Goal: Task Accomplishment & Management: Manage account settings

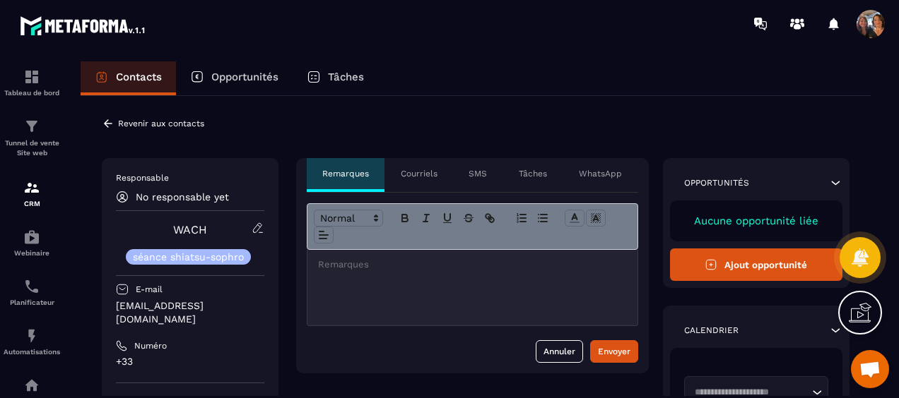
scroll to position [3045, 0]
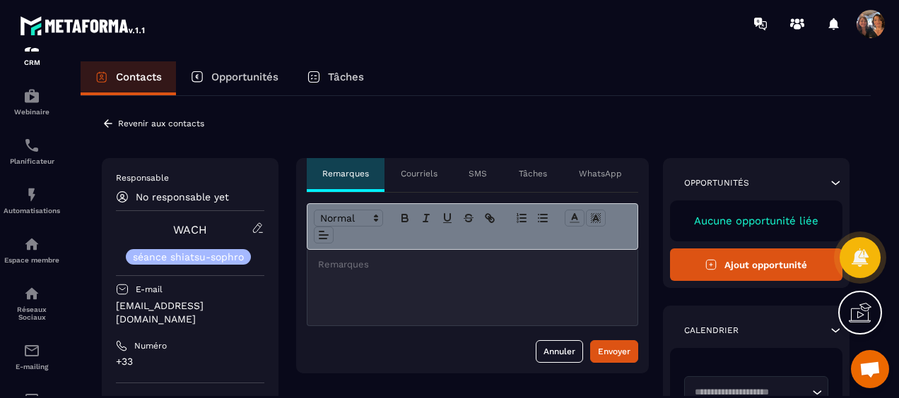
click at [107, 121] on icon at bounding box center [108, 123] width 8 height 8
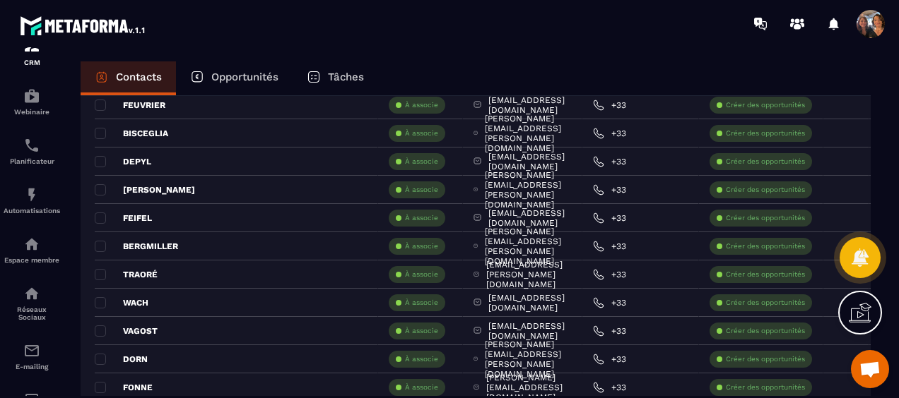
scroll to position [1766, 0]
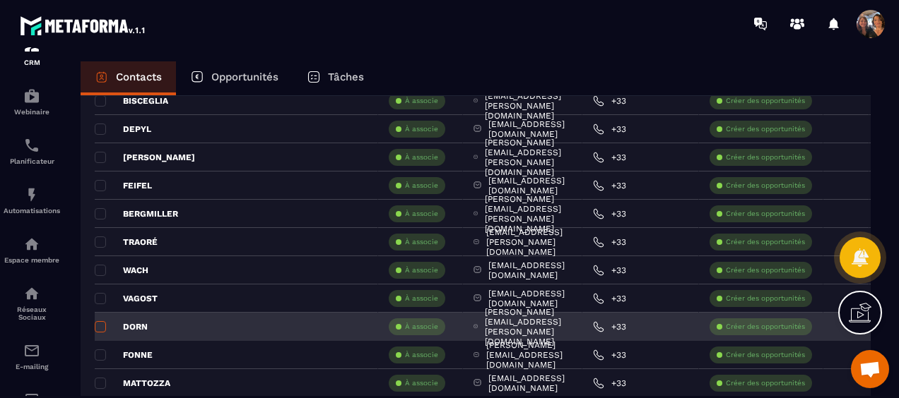
click at [100, 322] on span at bounding box center [100, 326] width 11 height 11
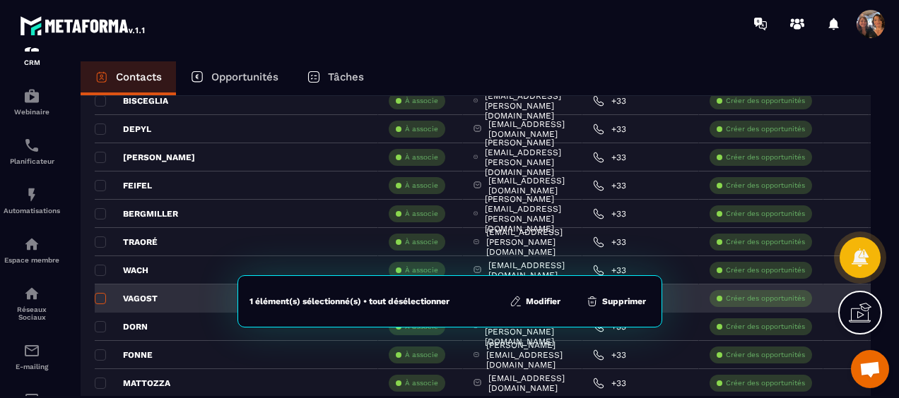
click at [98, 294] on span at bounding box center [100, 298] width 11 height 11
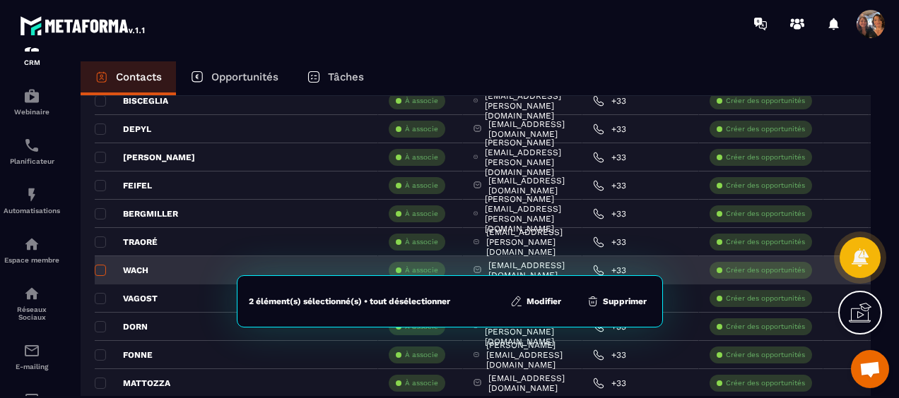
click at [99, 266] on span at bounding box center [100, 270] width 11 height 11
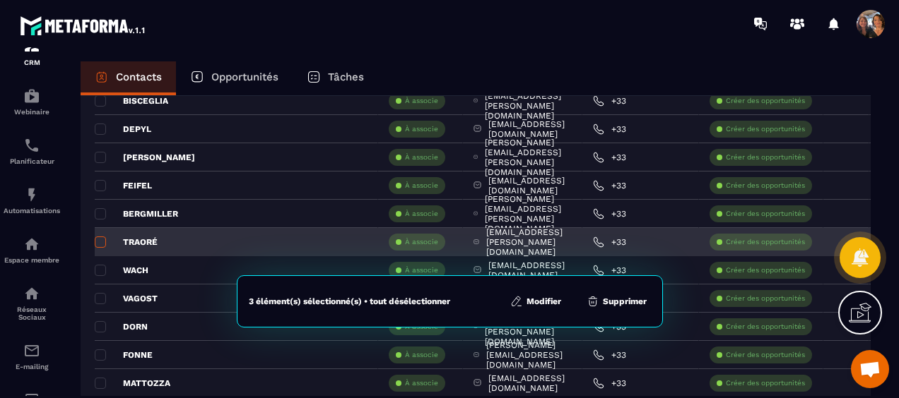
click at [102, 237] on span at bounding box center [100, 242] width 11 height 11
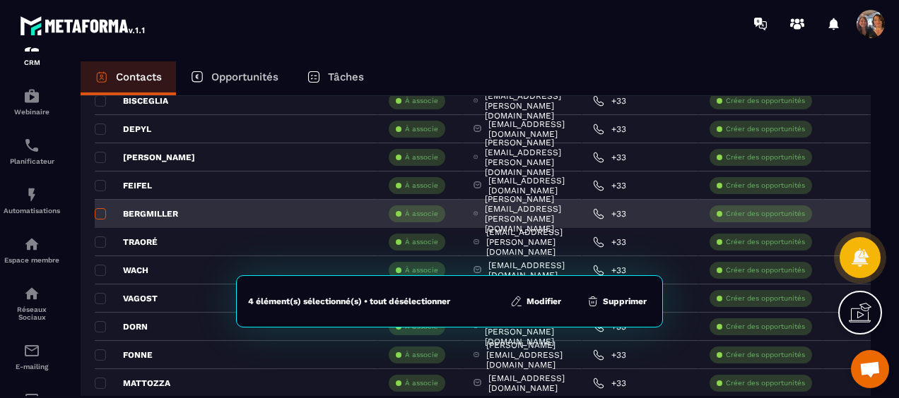
click at [98, 209] on span at bounding box center [100, 213] width 11 height 11
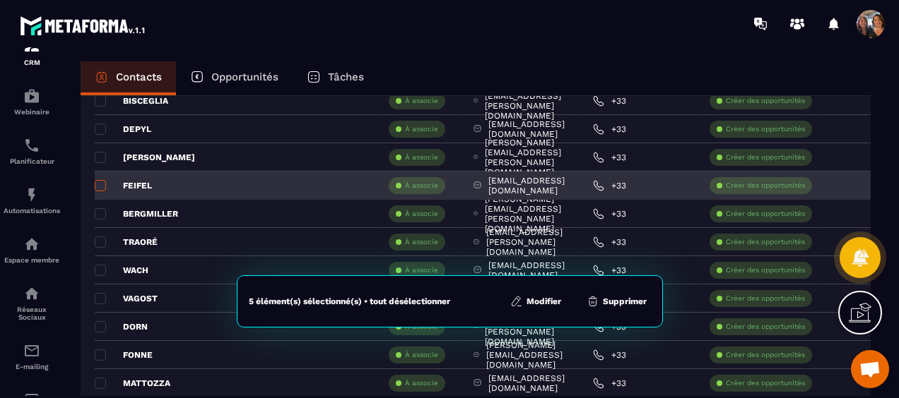
click at [98, 180] on span at bounding box center [100, 185] width 11 height 11
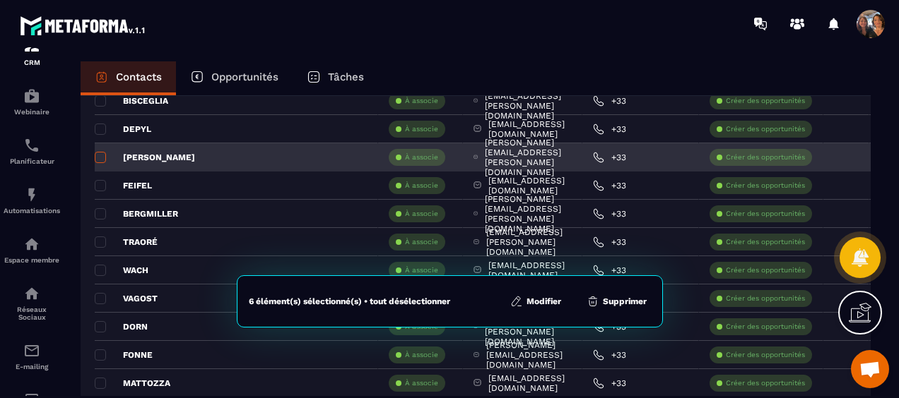
click at [100, 154] on span at bounding box center [100, 157] width 11 height 11
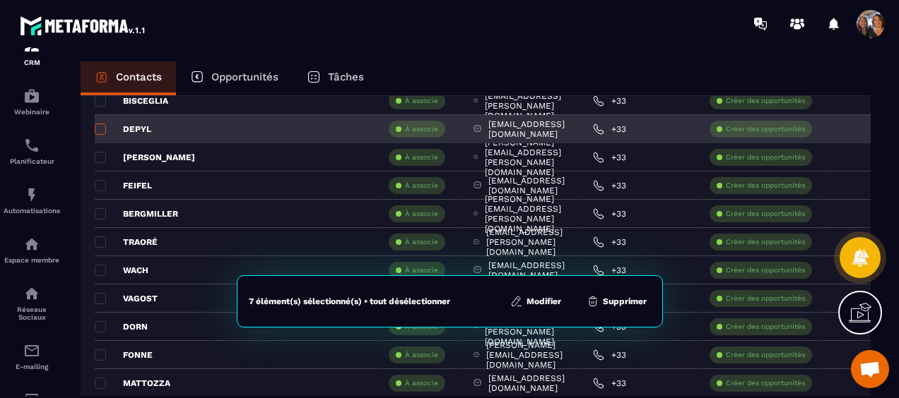
click at [98, 126] on span at bounding box center [100, 129] width 11 height 11
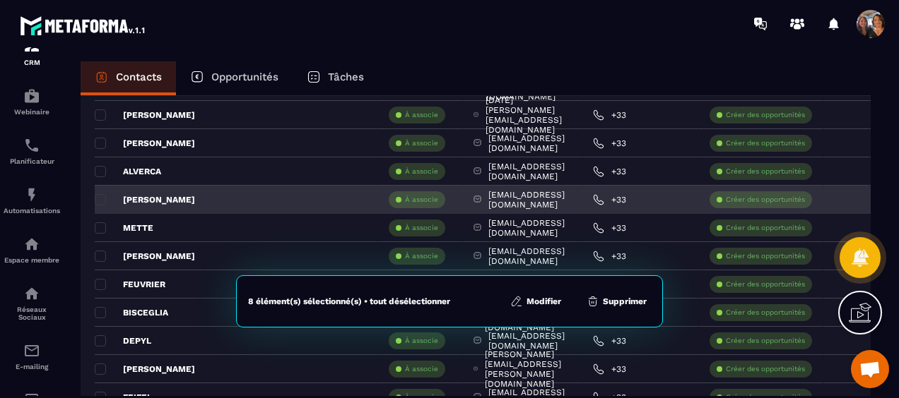
scroll to position [1554, 0]
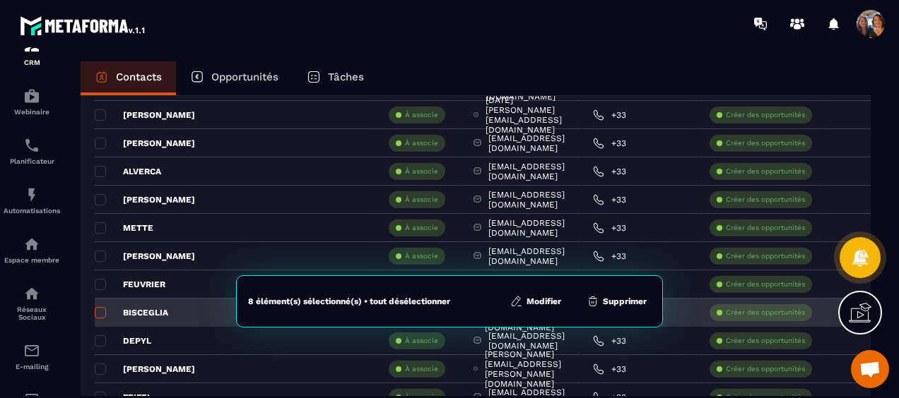
click at [100, 307] on span at bounding box center [100, 312] width 11 height 11
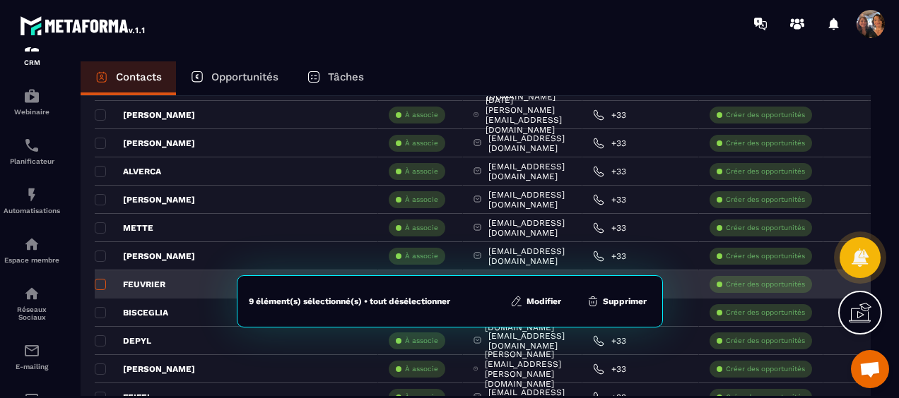
click at [100, 280] on span at bounding box center [100, 284] width 11 height 11
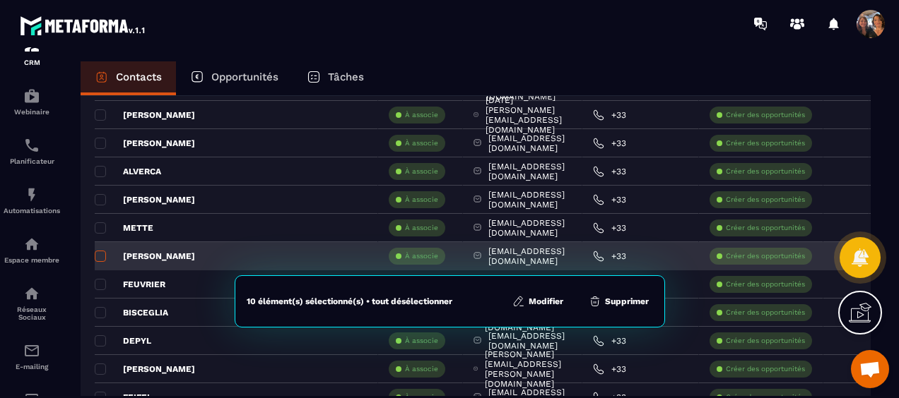
click at [96, 251] on span at bounding box center [100, 256] width 11 height 11
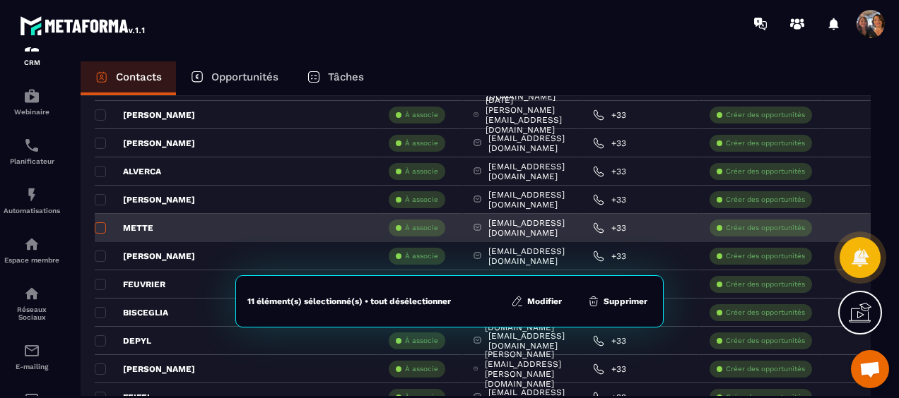
click at [100, 224] on span at bounding box center [100, 228] width 11 height 11
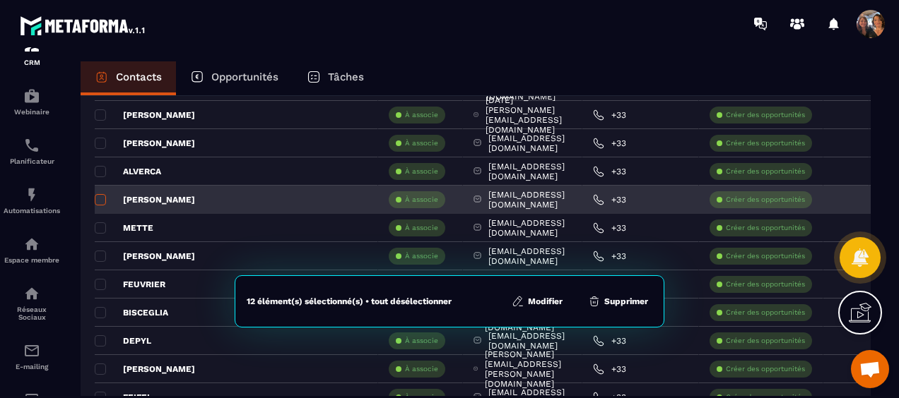
click at [102, 197] on span at bounding box center [100, 199] width 11 height 11
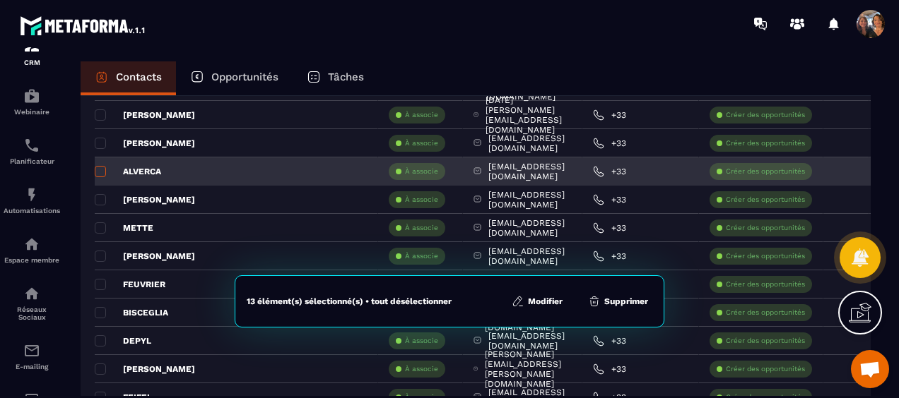
click at [99, 170] on span at bounding box center [100, 171] width 11 height 11
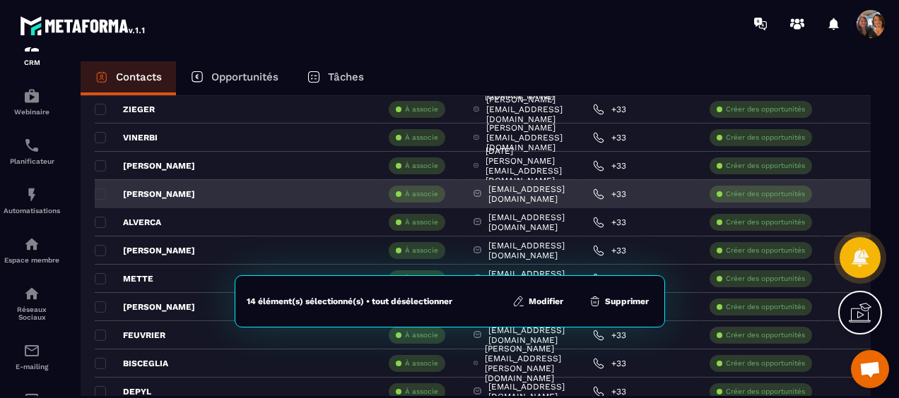
scroll to position [1484, 0]
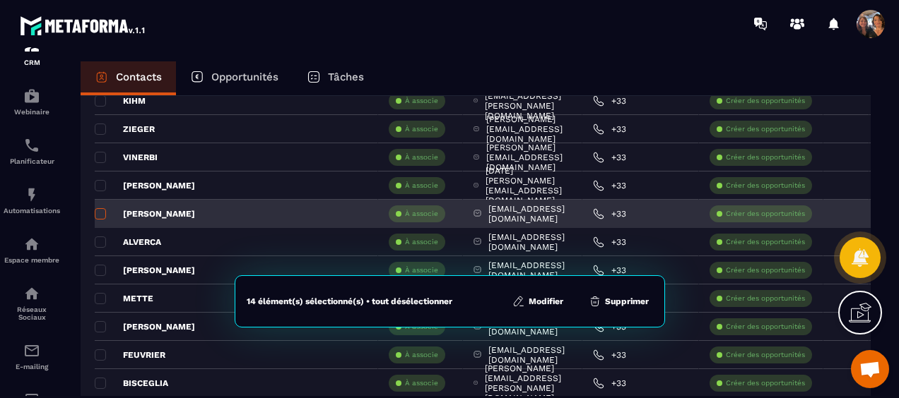
click at [102, 209] on span at bounding box center [100, 213] width 11 height 11
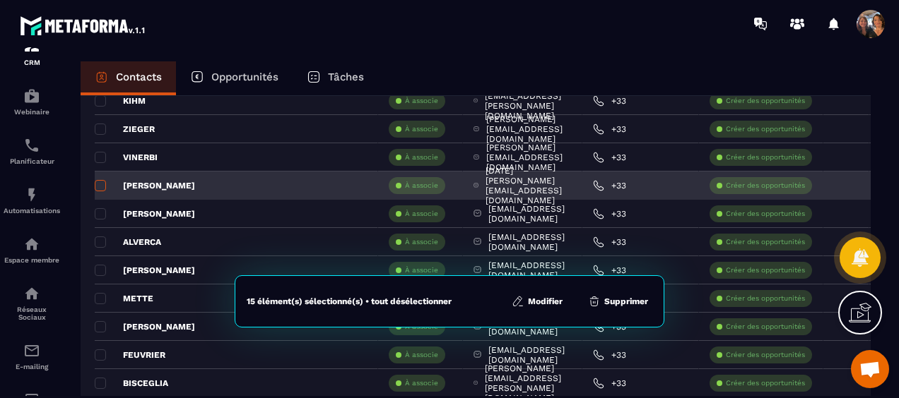
click at [102, 182] on span at bounding box center [100, 185] width 11 height 11
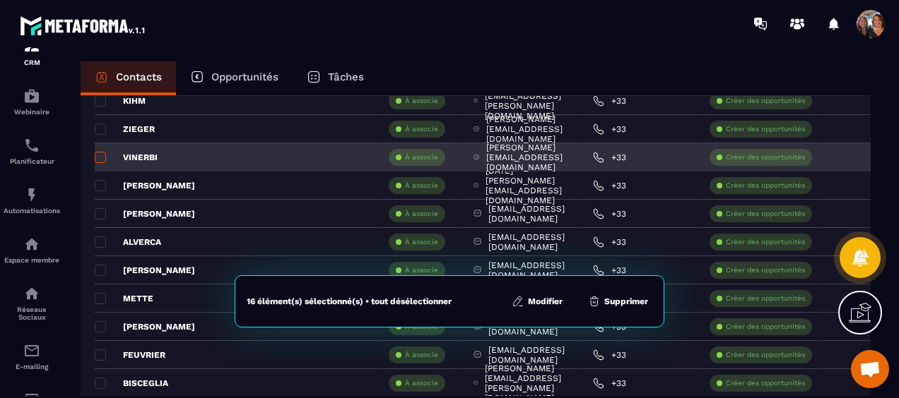
click at [102, 154] on span at bounding box center [100, 157] width 11 height 11
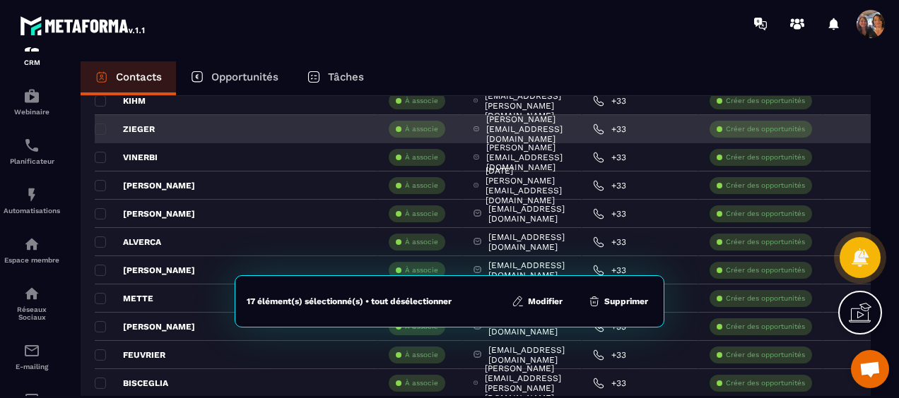
scroll to position [1413, 0]
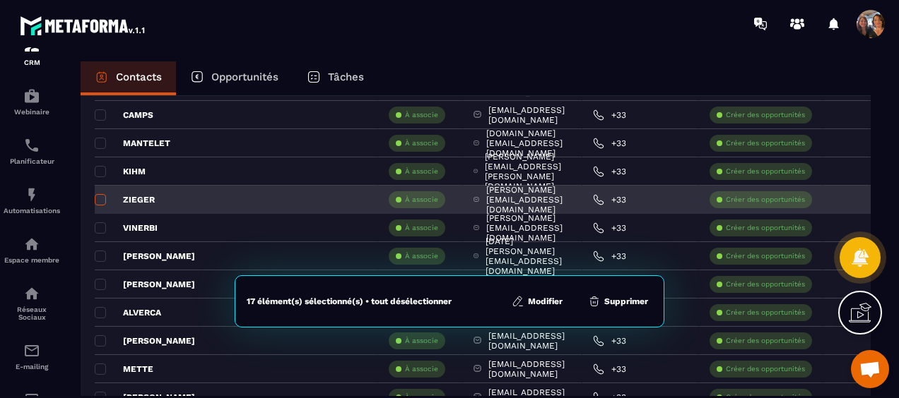
click at [99, 196] on span at bounding box center [100, 199] width 11 height 11
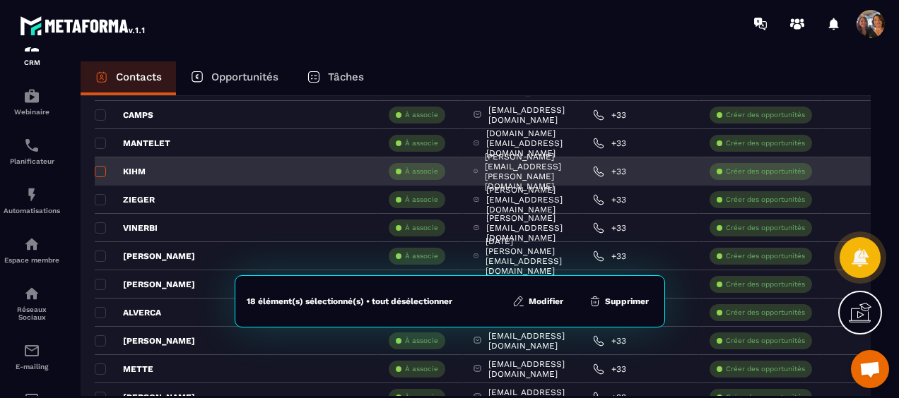
click at [99, 167] on span at bounding box center [100, 171] width 11 height 11
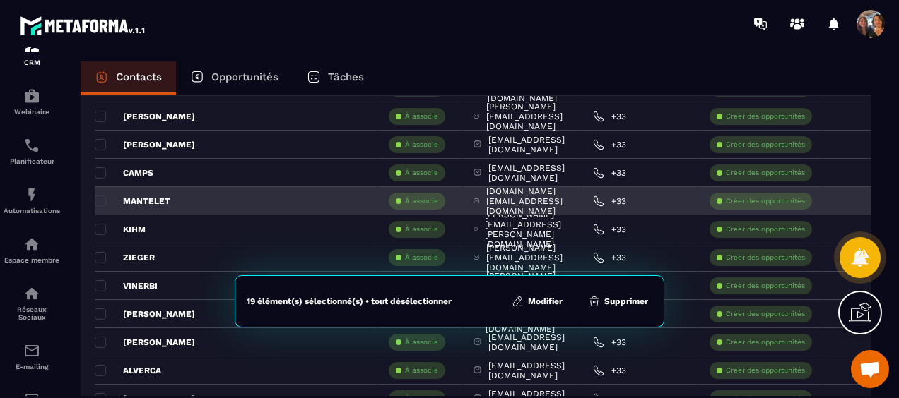
scroll to position [1272, 0]
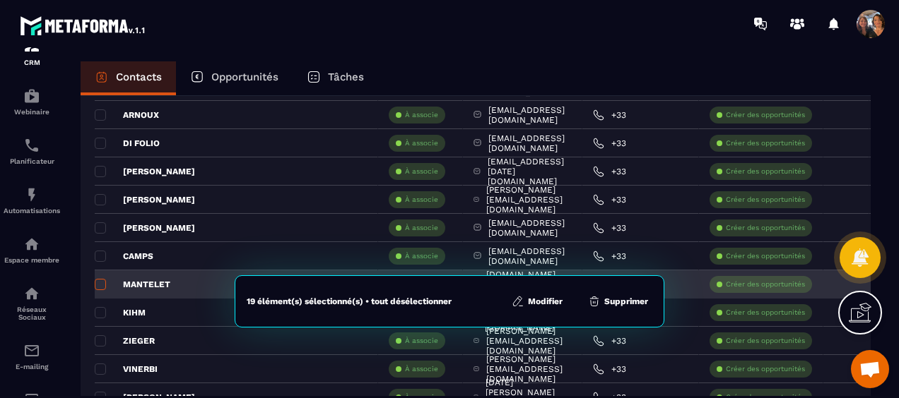
click at [101, 279] on span at bounding box center [100, 284] width 11 height 11
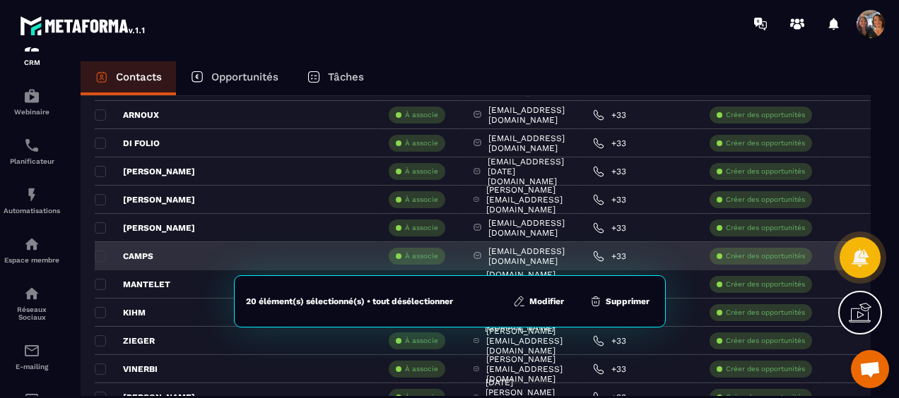
click at [101, 251] on p "CAMPS" at bounding box center [124, 256] width 59 height 11
